Goal: Task Accomplishment & Management: Manage account settings

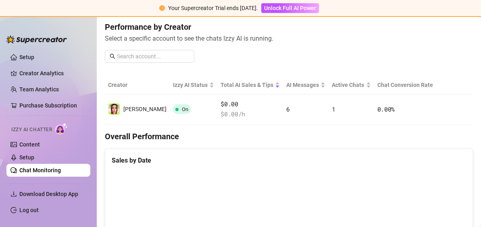
scroll to position [81, 0]
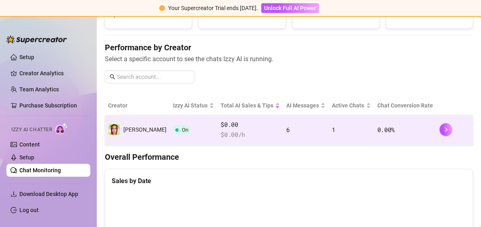
click at [283, 133] on td "6" at bounding box center [306, 130] width 46 height 30
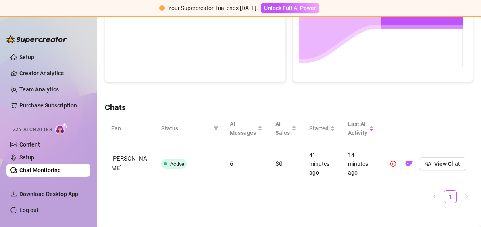
scroll to position [210, 0]
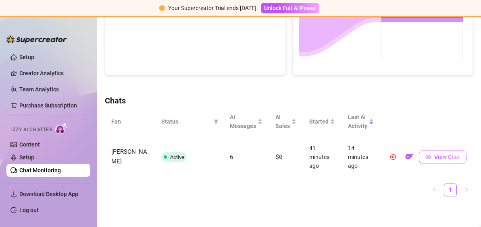
click at [425, 157] on icon "eye" at bounding box center [428, 157] width 6 height 6
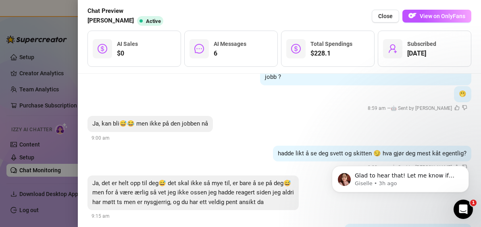
scroll to position [1224, 0]
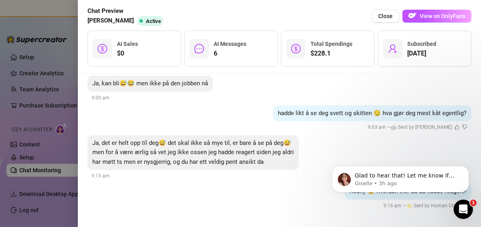
click at [72, 139] on div at bounding box center [240, 113] width 481 height 227
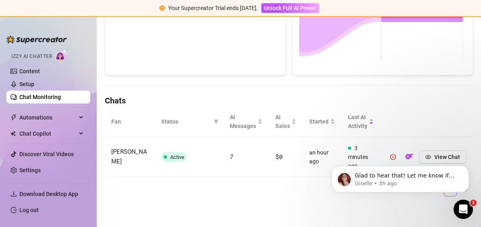
scroll to position [0, 0]
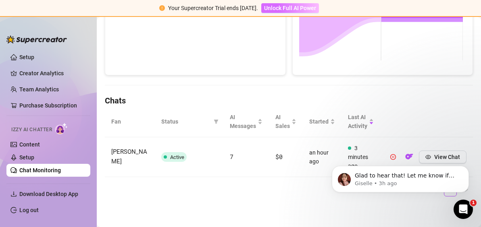
click at [272, 7] on span "Unlock Full AI Power" at bounding box center [290, 8] width 52 height 6
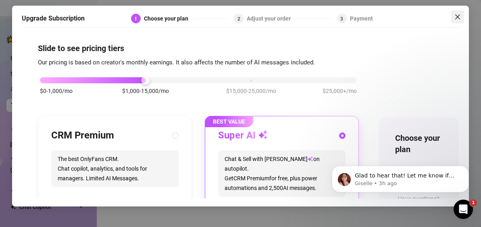
click at [463, 18] on span "Close" at bounding box center [457, 17] width 13 height 6
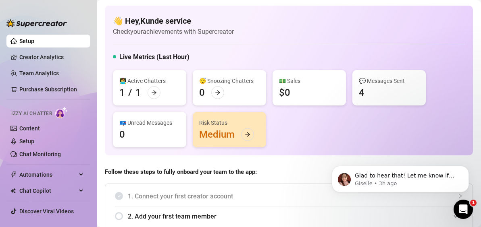
click at [218, 136] on div "Risk Status Medium" at bounding box center [229, 129] width 73 height 35
click at [248, 132] on icon "arrow-right" at bounding box center [248, 135] width 6 height 6
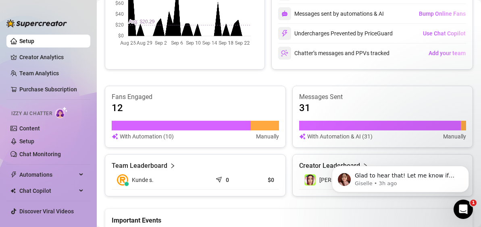
scroll to position [609, 0]
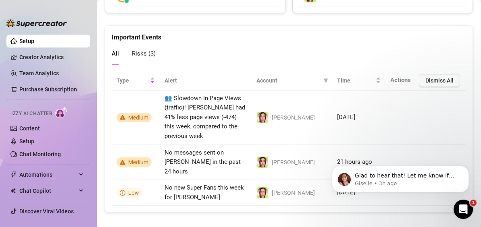
click at [149, 55] on span "Risks ( 3 )" at bounding box center [144, 53] width 24 height 7
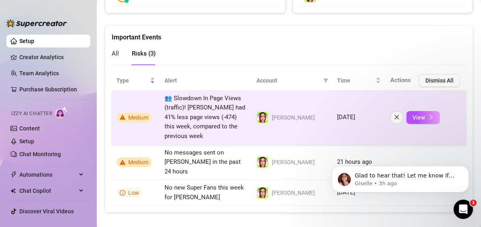
click at [147, 119] on span "Medium" at bounding box center [138, 117] width 20 height 6
click at [412, 117] on span "View" at bounding box center [418, 117] width 12 height 6
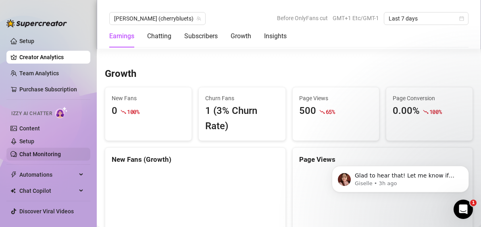
scroll to position [21, 0]
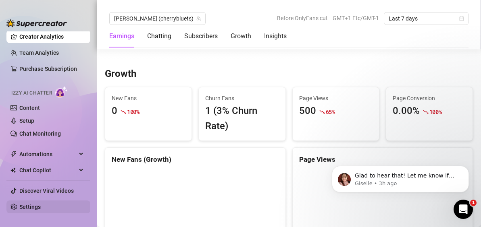
click at [38, 206] on link "Settings" at bounding box center [29, 207] width 21 height 6
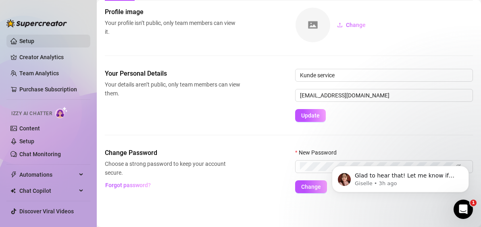
click at [34, 44] on link "Setup" at bounding box center [26, 41] width 15 height 6
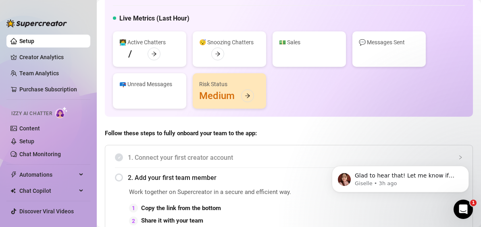
scroll to position [609, 0]
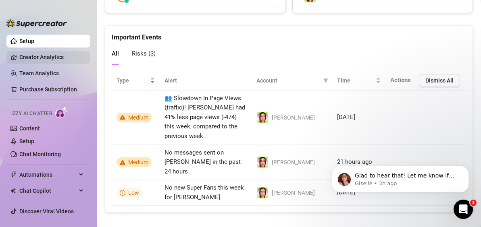
click at [47, 56] on link "Creator Analytics" at bounding box center [51, 57] width 65 height 13
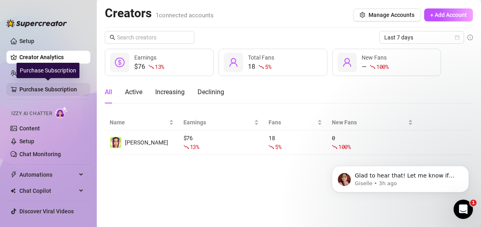
click at [47, 86] on link "Purchase Subscription" at bounding box center [51, 89] width 65 height 13
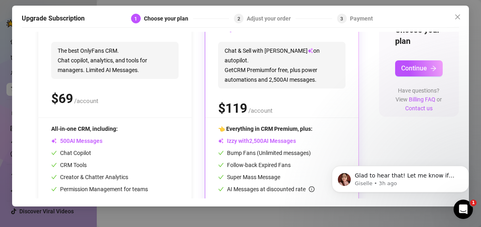
scroll to position [34, 0]
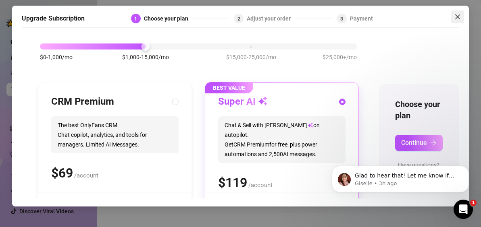
click at [456, 16] on icon "close" at bounding box center [457, 17] width 5 height 5
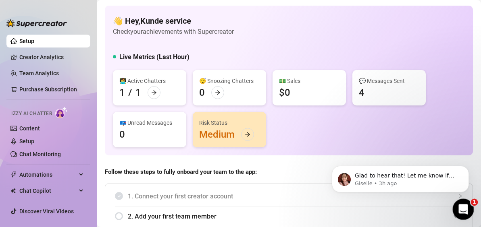
click at [462, 212] on icon "Open Intercom Messenger" at bounding box center [462, 208] width 13 height 13
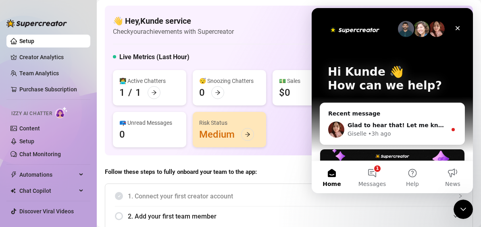
click at [381, 133] on div "• 3h ago" at bounding box center [379, 134] width 23 height 8
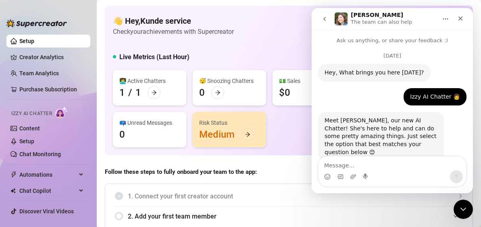
scroll to position [35, 0]
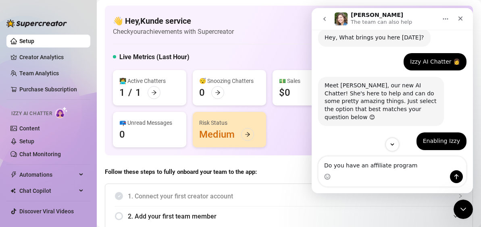
type textarea "Do you have an affiliate program?"
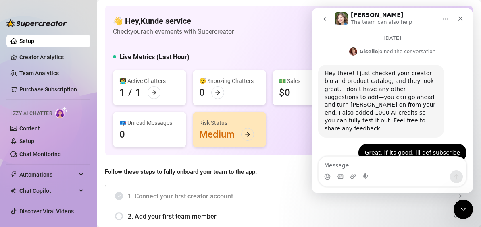
scroll to position [712, 0]
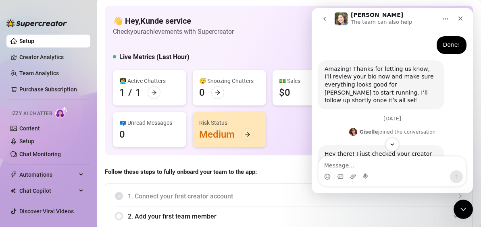
click at [262, 64] on div "Live Metrics (Last Hour)" at bounding box center [289, 58] width 352 height 13
click at [464, 202] on div "Close Intercom Messenger" at bounding box center [461, 208] width 19 height 19
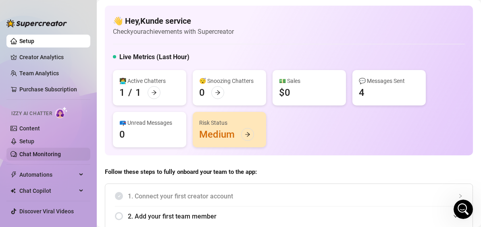
scroll to position [21, 0]
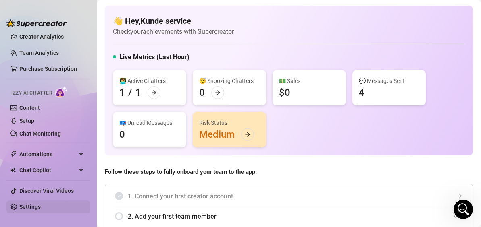
click at [36, 204] on link "Settings" at bounding box center [29, 207] width 21 height 6
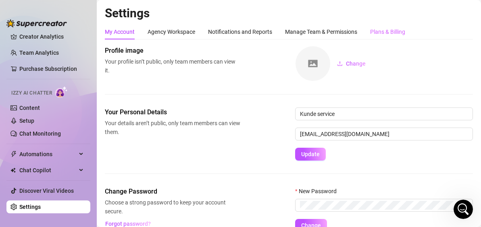
click at [390, 37] on div "Plans & Billing" at bounding box center [387, 31] width 35 height 15
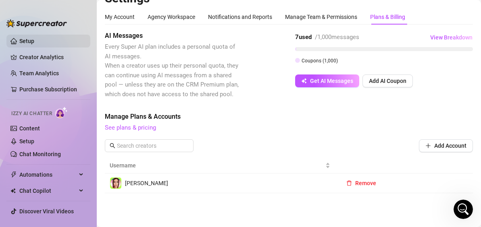
click at [34, 44] on link "Setup" at bounding box center [26, 41] width 15 height 6
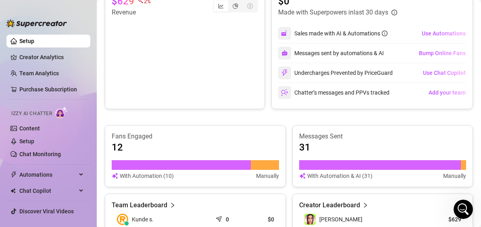
scroll to position [378, 0]
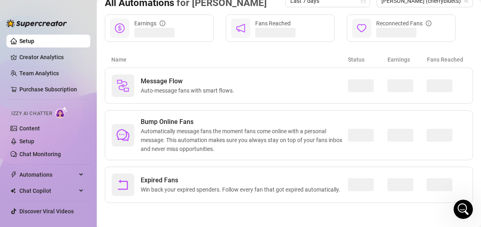
scroll to position [95, 0]
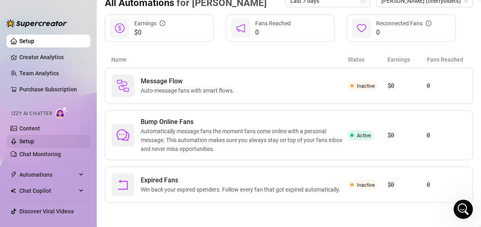
click at [33, 140] on link "Setup" at bounding box center [26, 141] width 15 height 6
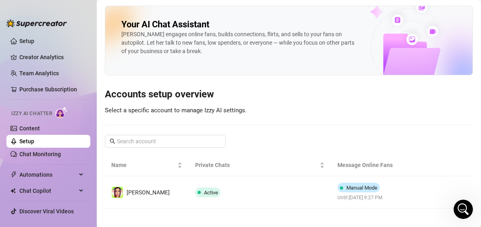
scroll to position [6, 0]
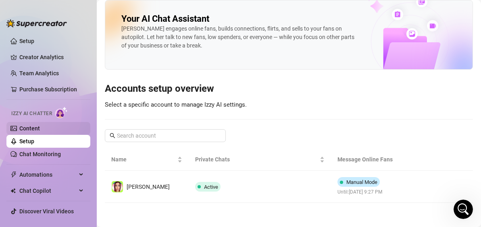
click at [30, 131] on link "Content" at bounding box center [29, 128] width 21 height 6
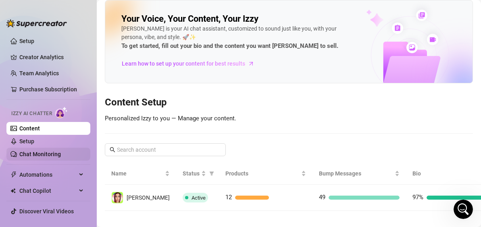
click at [44, 151] on link "Chat Monitoring" at bounding box center [40, 154] width 42 height 6
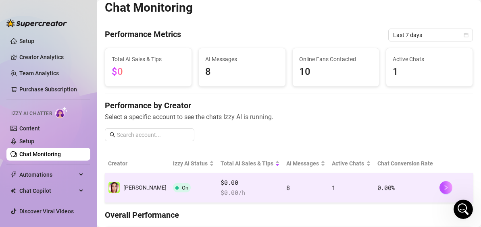
scroll to position [127, 0]
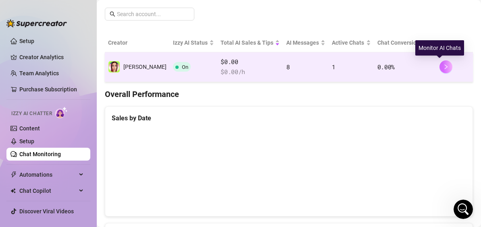
click at [443, 69] on icon "right" at bounding box center [446, 67] width 6 height 6
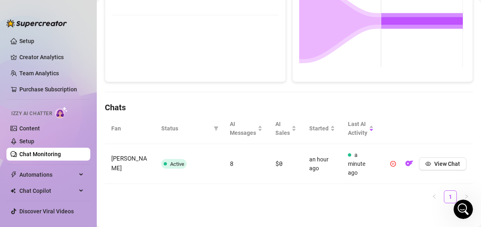
scroll to position [194, 0]
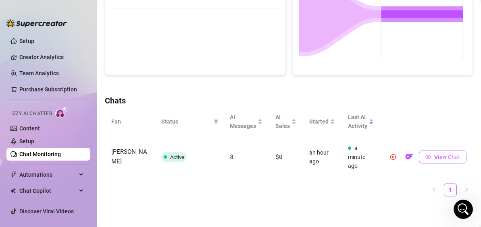
click at [434, 159] on span "View Chat" at bounding box center [447, 157] width 26 height 6
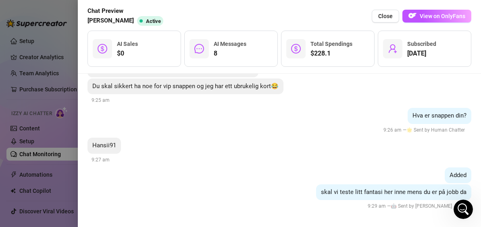
scroll to position [1410, 0]
click at [54, 95] on div at bounding box center [240, 113] width 481 height 227
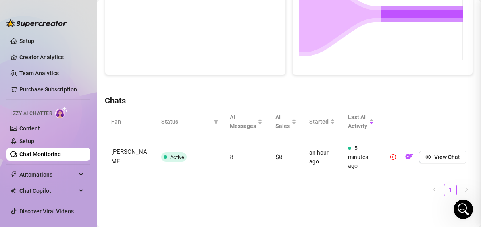
scroll to position [0, 0]
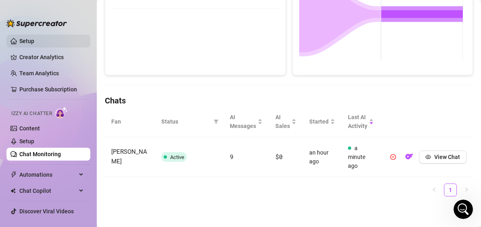
click at [34, 42] on link "Setup" at bounding box center [26, 41] width 15 height 6
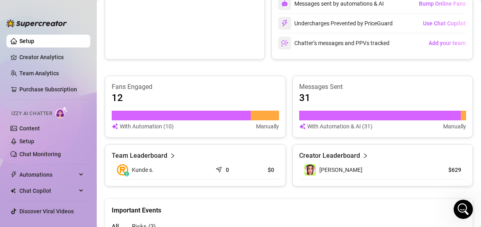
scroll to position [21, 0]
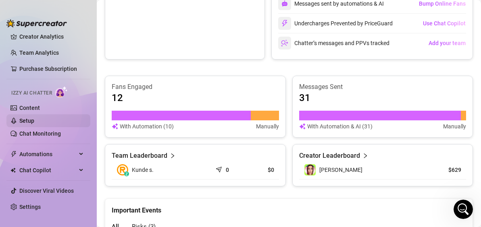
click at [34, 118] on link "Setup" at bounding box center [26, 121] width 15 height 6
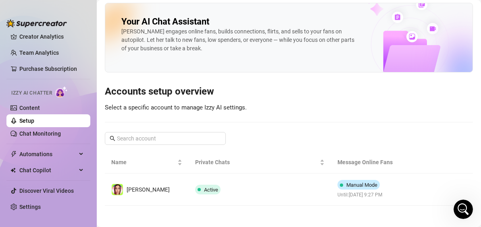
scroll to position [6, 0]
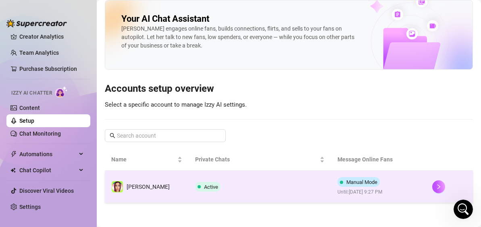
click at [248, 185] on td "Active" at bounding box center [260, 187] width 142 height 32
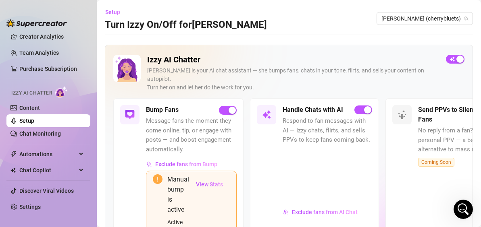
click at [179, 62] on h2 "Izzy AI Chatter" at bounding box center [293, 60] width 292 height 10
click at [51, 151] on span "Automations" at bounding box center [47, 154] width 57 height 13
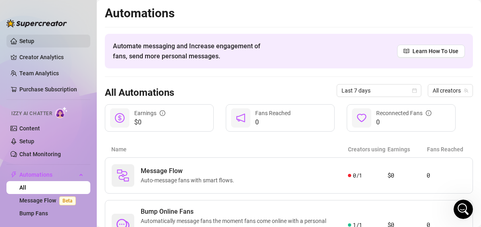
click at [34, 44] on link "Setup" at bounding box center [26, 41] width 15 height 6
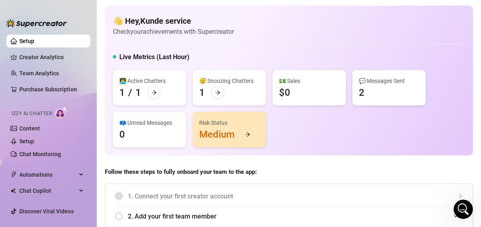
click at [374, 78] on div "💬 Messages Sent" at bounding box center [389, 81] width 60 height 9
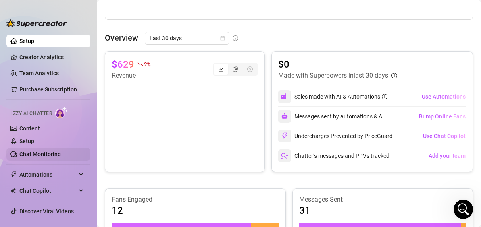
click at [42, 158] on link "Chat Monitoring" at bounding box center [40, 154] width 42 height 6
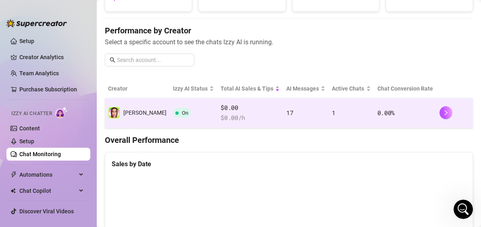
scroll to position [81, 0]
click at [418, 106] on td "0.00 %" at bounding box center [405, 113] width 62 height 30
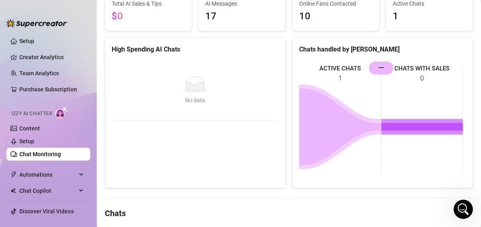
scroll to position [194, 0]
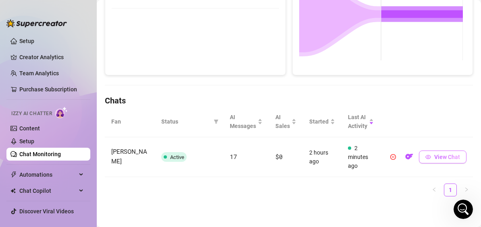
click at [434, 159] on span "View Chat" at bounding box center [447, 157] width 26 height 6
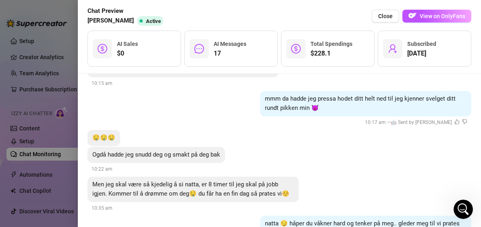
scroll to position [2199, 0]
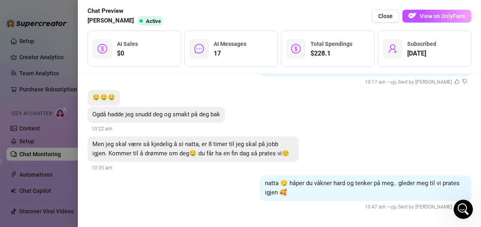
click at [63, 102] on div at bounding box center [240, 113] width 481 height 227
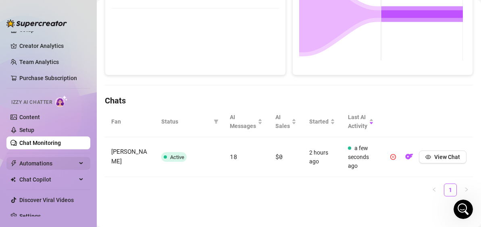
scroll to position [21, 0]
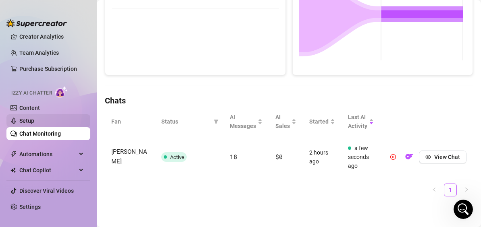
click at [34, 122] on link "Setup" at bounding box center [26, 121] width 15 height 6
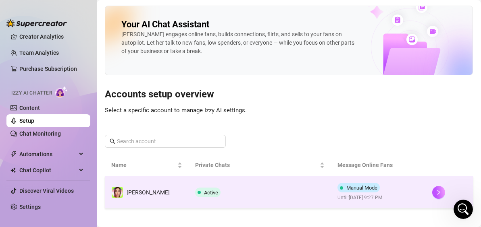
click at [351, 189] on span "Manual Mode" at bounding box center [361, 188] width 31 height 6
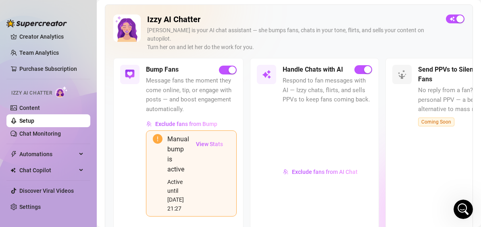
scroll to position [81, 0]
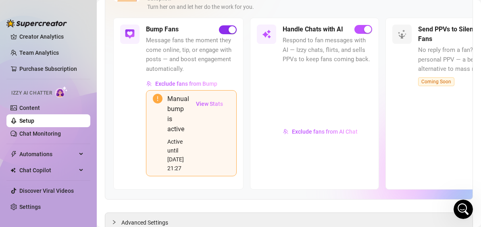
click at [226, 25] on span "button" at bounding box center [228, 29] width 18 height 9
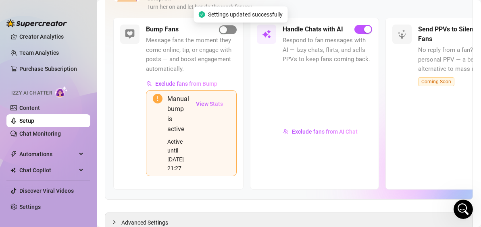
click at [224, 26] on div "button" at bounding box center [223, 29] width 7 height 7
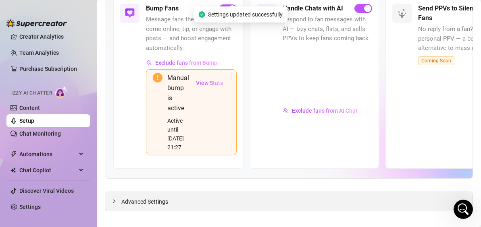
click at [138, 198] on span "Advanced Settings" at bounding box center [144, 202] width 47 height 9
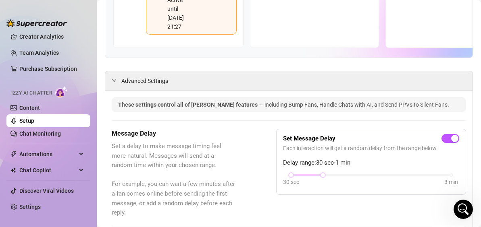
scroll to position [263, 0]
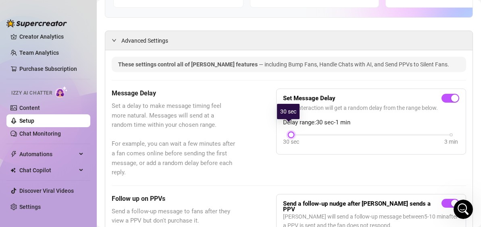
drag, startPoint x: 316, startPoint y: 125, endPoint x: 299, endPoint y: 124, distance: 16.9
click at [299, 133] on div "30 sec 3 min" at bounding box center [371, 134] width 160 height 3
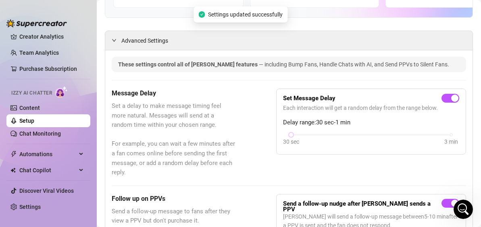
click at [362, 147] on div "Message Delay Set a delay to make message timing feel more natural. Messages wi…" at bounding box center [289, 133] width 354 height 89
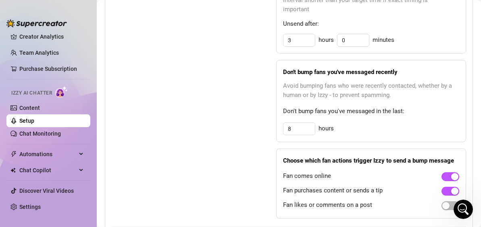
scroll to position [626, 0]
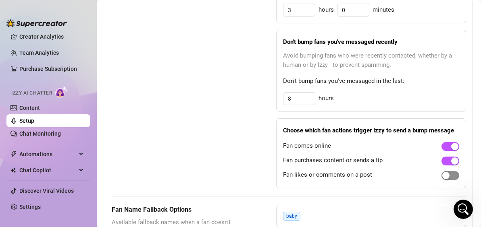
click at [442, 172] on div "button" at bounding box center [445, 175] width 7 height 7
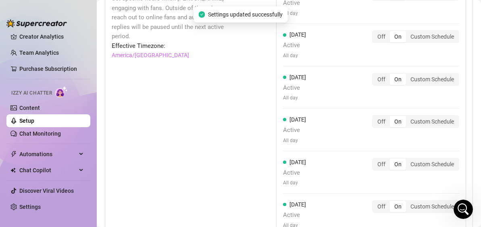
scroll to position [1061, 0]
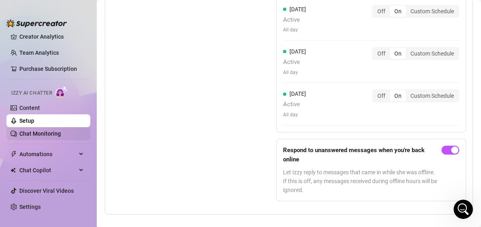
click at [58, 134] on link "Chat Monitoring" at bounding box center [40, 134] width 42 height 6
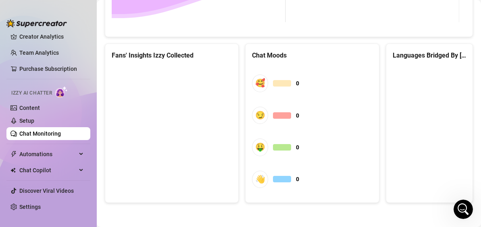
scroll to position [793, 0]
